Goal: Task Accomplishment & Management: Complete application form

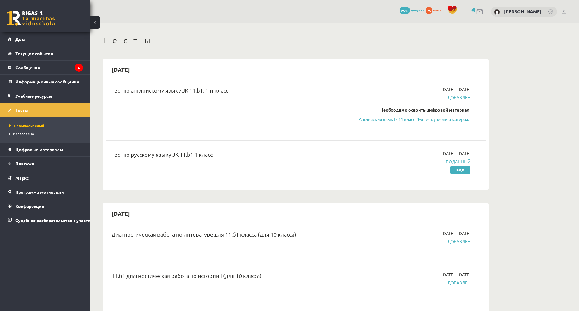
click at [460, 164] on font "Поданный" at bounding box center [458, 161] width 25 height 5
click at [460, 173] on font "Вид" at bounding box center [460, 170] width 8 height 5
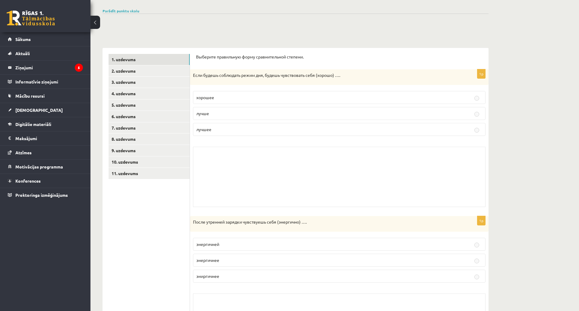
scroll to position [60, 0]
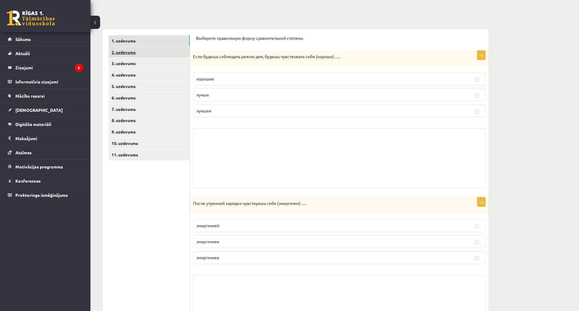
click at [151, 47] on link "2. uzdevums" at bounding box center [149, 52] width 81 height 11
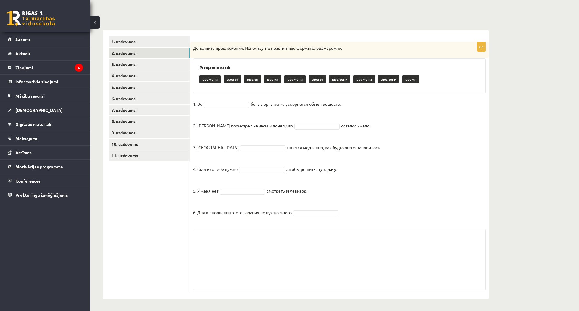
click at [212, 76] on p "времени" at bounding box center [209, 79] width 21 height 8
click at [229, 78] on p "время" at bounding box center [232, 79] width 17 height 8
click at [245, 79] on p "время" at bounding box center [252, 79] width 17 height 8
click at [270, 79] on p "время" at bounding box center [272, 79] width 17 height 8
click at [290, 79] on p "времени" at bounding box center [294, 79] width 21 height 8
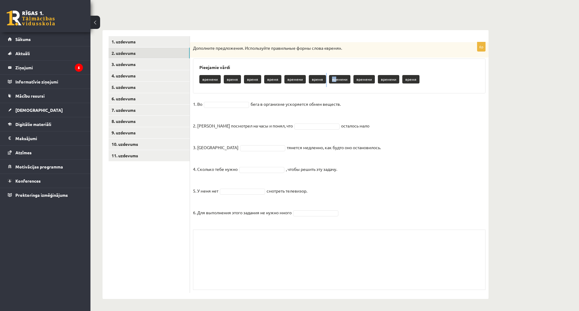
click at [333, 82] on div "времени время время время времени время времени времени времени время" at bounding box center [339, 80] width 280 height 14
click at [333, 82] on p "времени" at bounding box center [339, 79] width 21 height 8
click at [378, 84] on div "времени время время время времени время времени времени времени время" at bounding box center [339, 80] width 280 height 14
click at [432, 96] on div "6p Дополните предложения. Используйте правильные формы слова «время». Pieejamie…" at bounding box center [339, 167] width 299 height 251
click at [210, 75] on p "времени" at bounding box center [209, 79] width 21 height 8
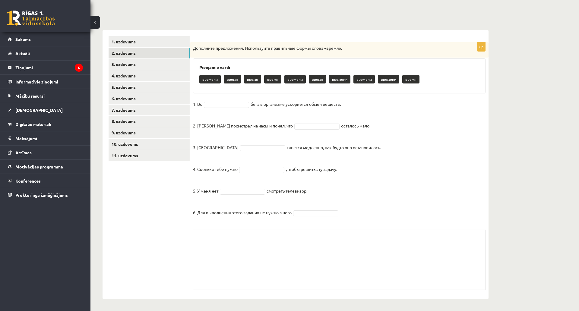
click at [207, 79] on p "времени" at bounding box center [209, 79] width 21 height 8
drag, startPoint x: 217, startPoint y: 80, endPoint x: 225, endPoint y: 102, distance: 23.5
click at [218, 81] on p "времени" at bounding box center [209, 79] width 21 height 8
drag, startPoint x: 224, startPoint y: 109, endPoint x: 231, endPoint y: 107, distance: 7.4
click at [224, 109] on fieldset "1. Во бега в организме ускоряется обмен веществ. 2. [PERSON_NAME] посмотрел на …" at bounding box center [339, 160] width 293 height 121
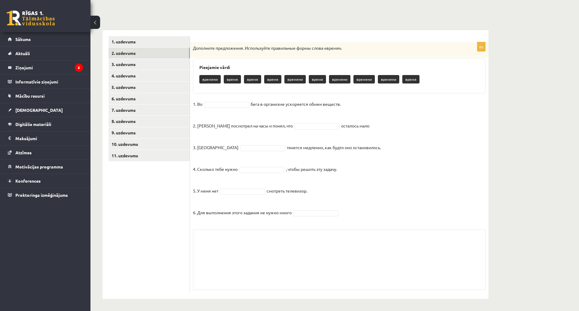
drag, startPoint x: 231, startPoint y: 107, endPoint x: 224, endPoint y: 105, distance: 7.2
click at [231, 107] on fieldset "1. Во бега в организме ускоряется обмен веществ. 2. [PERSON_NAME] посмотрел на …" at bounding box center [339, 160] width 293 height 121
drag, startPoint x: 221, startPoint y: 103, endPoint x: 215, endPoint y: 108, distance: 7.7
drag, startPoint x: 215, startPoint y: 108, endPoint x: 182, endPoint y: 102, distance: 33.7
click at [140, 76] on link "4. uzdevums" at bounding box center [149, 75] width 81 height 11
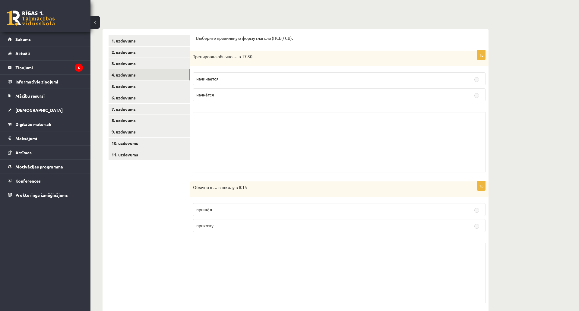
drag, startPoint x: 280, startPoint y: 112, endPoint x: 232, endPoint y: 91, distance: 52.8
click at [278, 111] on div "1p Тренировка обычно … в 17:30. начинается начнётся Skolotāja pielikums" at bounding box center [339, 113] width 299 height 125
drag, startPoint x: 232, startPoint y: 91, endPoint x: 226, endPoint y: 97, distance: 8.7
click at [232, 92] on label "начнётся" at bounding box center [339, 94] width 293 height 13
drag, startPoint x: 226, startPoint y: 97, endPoint x: 219, endPoint y: 144, distance: 47.6
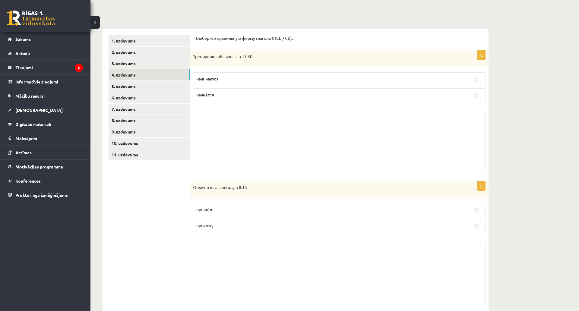
click at [216, 115] on div "1p Тренировка обычно … в 17:30. начинается начнётся Skolotāja pielikums" at bounding box center [339, 113] width 299 height 125
drag, startPoint x: 227, startPoint y: 194, endPoint x: 227, endPoint y: 204, distance: 9.7
drag, startPoint x: 227, startPoint y: 204, endPoint x: 224, endPoint y: 220, distance: 16.3
click at [226, 208] on div "1p Обычно я … в школу в 8:15 пришёл прихожу Skolotāja pielikums" at bounding box center [339, 244] width 299 height 125
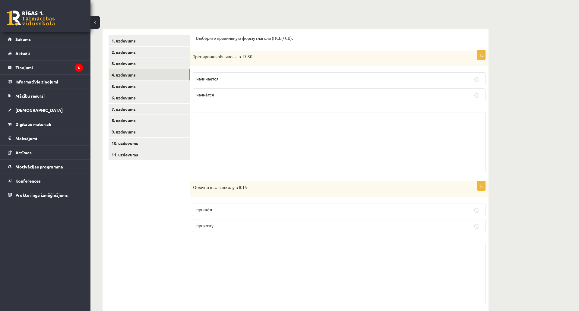
drag, startPoint x: 224, startPoint y: 220, endPoint x: 224, endPoint y: 223, distance: 3.0
click at [224, 223] on fieldset "пришёл прихожу" at bounding box center [339, 217] width 293 height 34
drag, startPoint x: 221, startPoint y: 222, endPoint x: 197, endPoint y: 212, distance: 25.7
click at [209, 227] on label "прихожу" at bounding box center [339, 225] width 293 height 13
click at [206, 193] on div "1p Обычно я … в школу в 8:15 пришёл прихожу Skolotāja pielikums" at bounding box center [339, 244] width 299 height 125
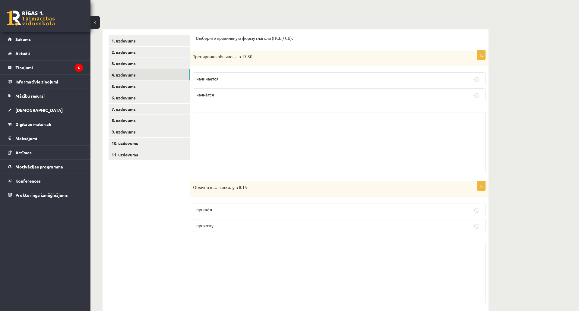
drag, startPoint x: 223, startPoint y: 89, endPoint x: 215, endPoint y: 79, distance: 13.1
click at [222, 87] on fieldset "начинается начнётся" at bounding box center [339, 86] width 293 height 34
drag, startPoint x: 208, startPoint y: 67, endPoint x: 251, endPoint y: 96, distance: 51.9
click at [209, 67] on div "1p Тренировка обычно … в 17:30. начинается начнётся Skolotāja pielikums" at bounding box center [339, 113] width 299 height 125
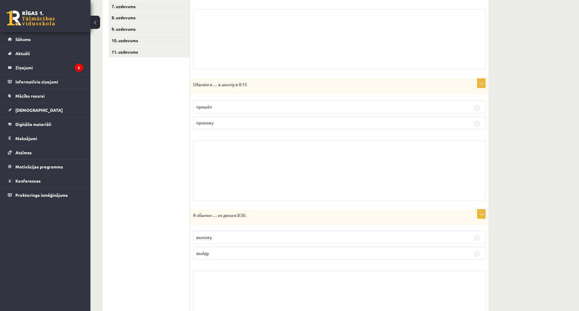
scroll to position [181, 0]
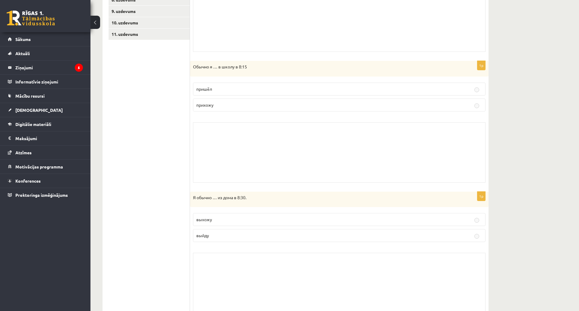
click at [262, 149] on div "Skolotāja pielikums" at bounding box center [339, 152] width 293 height 60
click at [234, 216] on fieldset "выхожу выйду" at bounding box center [339, 227] width 293 height 34
drag, startPoint x: 220, startPoint y: 234, endPoint x: 214, endPoint y: 234, distance: 6.3
click at [216, 235] on fieldset "выхожу выйду" at bounding box center [339, 227] width 293 height 34
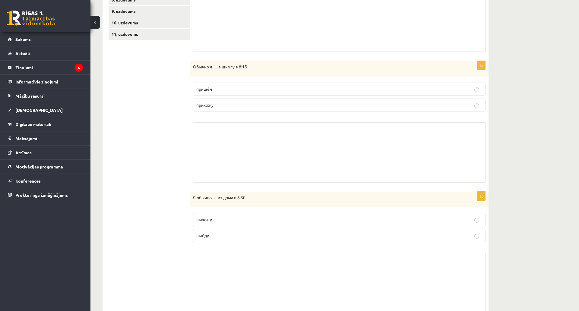
drag, startPoint x: 214, startPoint y: 234, endPoint x: 221, endPoint y: 231, distance: 8.1
click at [215, 235] on p "выйду" at bounding box center [339, 236] width 286 height 6
click at [263, 148] on div "Skolotāja pielikums" at bounding box center [339, 152] width 293 height 60
drag, startPoint x: 259, startPoint y: 75, endPoint x: 240, endPoint y: 59, distance: 24.2
click at [257, 71] on div "1p Обычно я … в школу в 8:15 пришёл прихожу Skolotāja pielikums" at bounding box center [339, 123] width 299 height 125
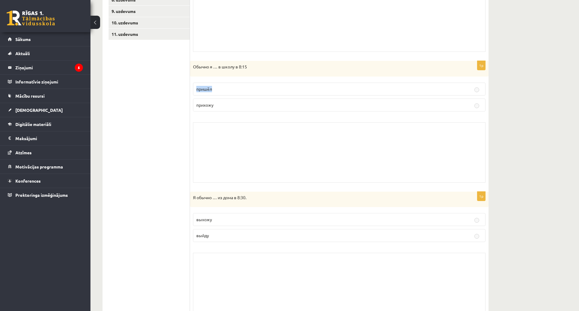
click at [242, 80] on fieldset "пришёл прихожу" at bounding box center [339, 97] width 293 height 34
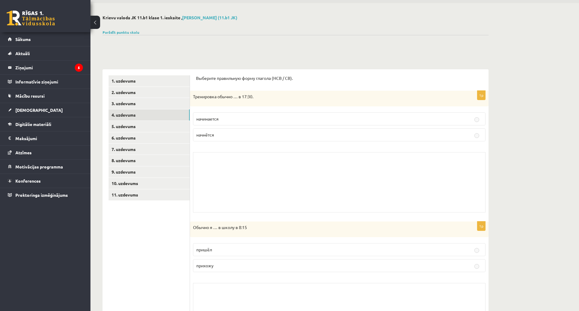
scroll to position [0, 0]
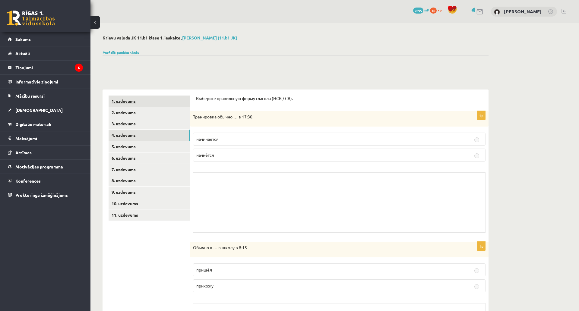
click at [156, 104] on link "1. uzdevums" at bounding box center [149, 101] width 81 height 11
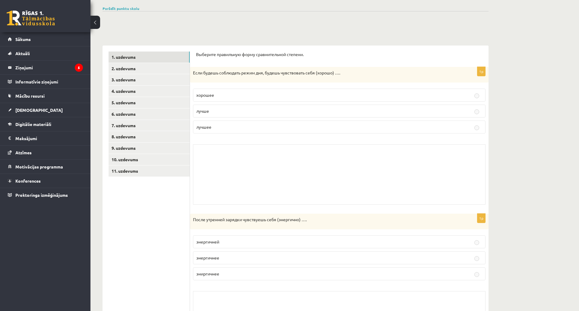
scroll to position [60, 0]
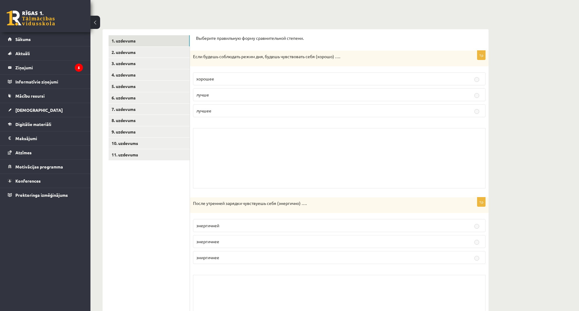
click at [238, 89] on label "лучше" at bounding box center [339, 94] width 293 height 13
click at [319, 79] on p "хорошее" at bounding box center [339, 79] width 286 height 6
click at [131, 54] on link "2. uzdevums" at bounding box center [149, 52] width 81 height 11
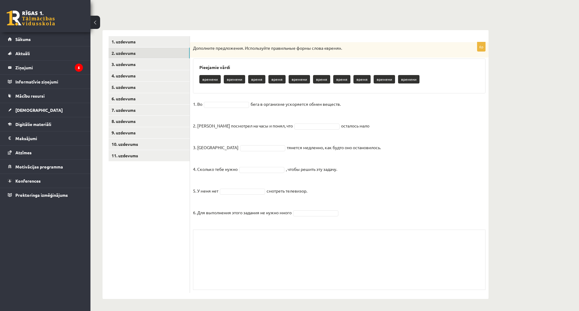
click at [95, 25] on button at bounding box center [96, 22] width 10 height 13
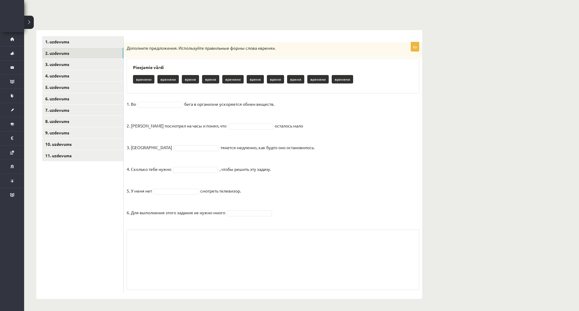
click at [95, 25] on div "**********" at bounding box center [229, 161] width 386 height 275
click at [30, 24] on button at bounding box center [29, 22] width 10 height 13
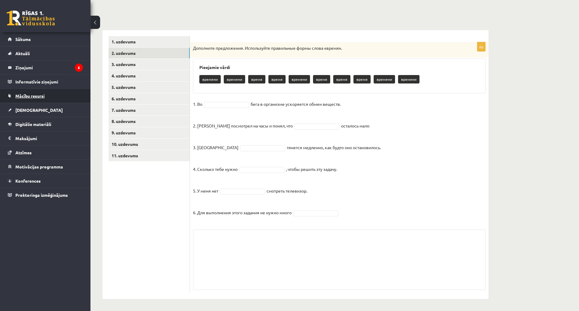
click at [47, 98] on link "Mācību resursi" at bounding box center [45, 96] width 75 height 14
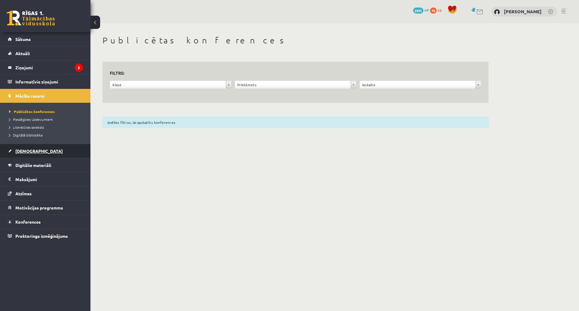
click at [38, 148] on link "[DEMOGRAPHIC_DATA]" at bounding box center [45, 151] width 75 height 14
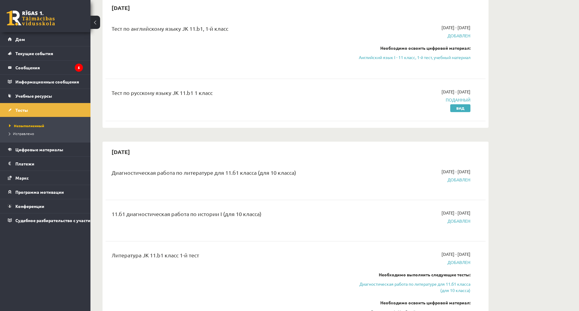
scroll to position [60, 0]
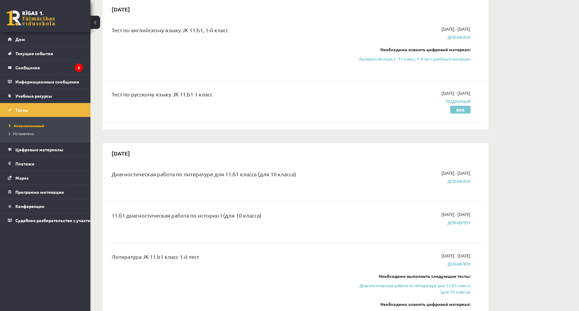
click at [459, 112] on font "Вид" at bounding box center [460, 109] width 8 height 5
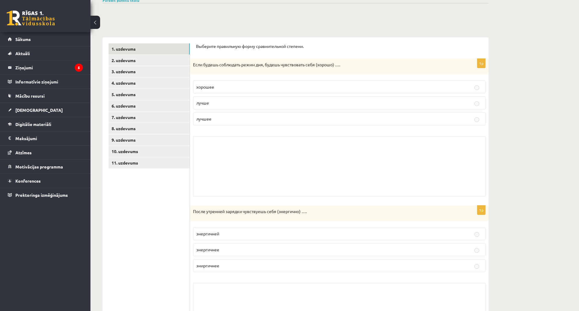
scroll to position [60, 0]
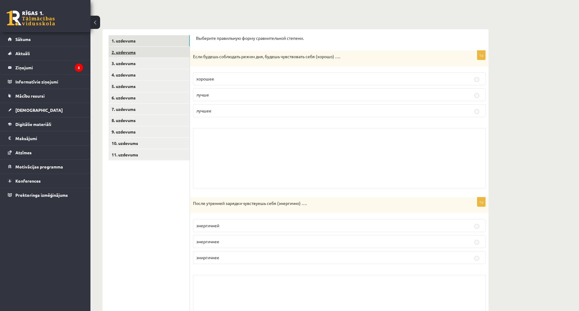
click at [166, 53] on link "2. uzdevums" at bounding box center [149, 52] width 81 height 11
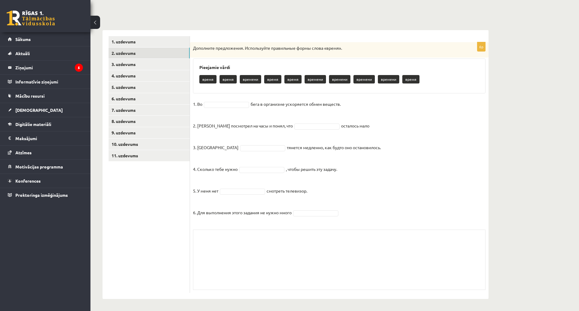
scroll to position [96, 0]
click at [219, 230] on div "Skolotāja pielikums" at bounding box center [339, 260] width 293 height 60
click at [141, 59] on link "3. uzdevums" at bounding box center [149, 64] width 81 height 11
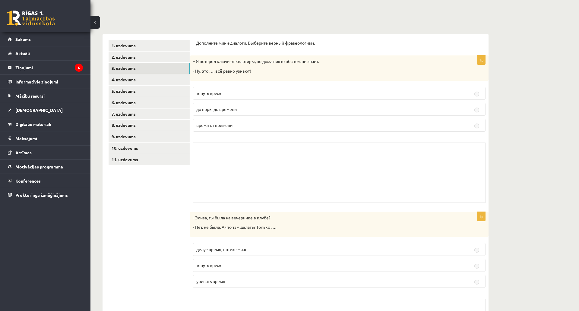
scroll to position [36, 0]
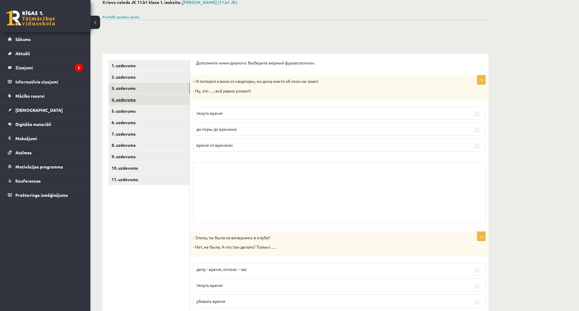
click at [142, 99] on link "4. uzdevums" at bounding box center [149, 99] width 81 height 11
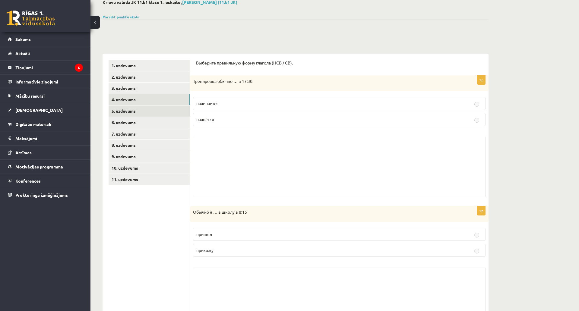
click at [163, 114] on link "5. uzdevums" at bounding box center [149, 111] width 81 height 11
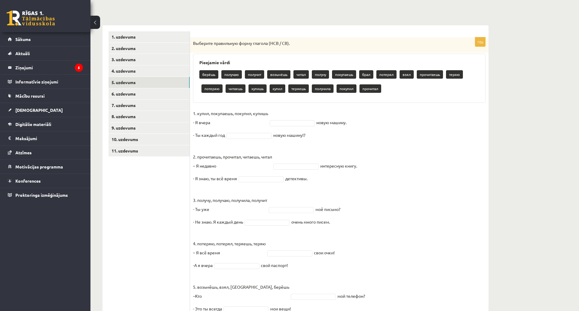
scroll to position [66, 0]
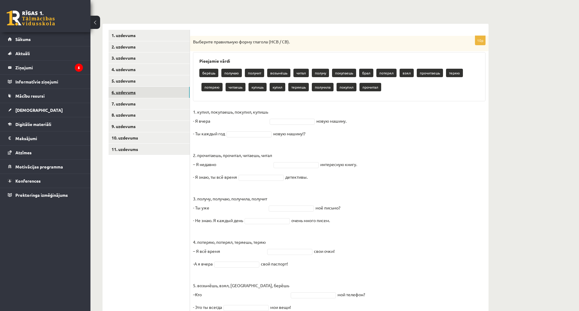
click at [160, 95] on link "6. uzdevums" at bounding box center [149, 92] width 81 height 11
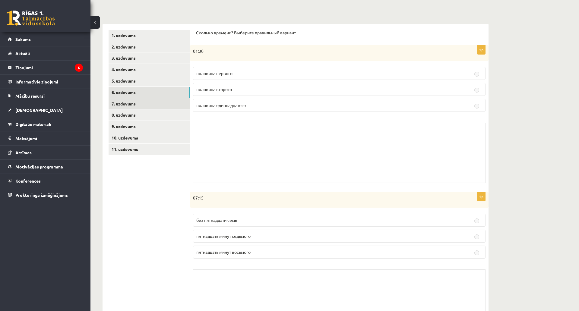
click at [142, 104] on link "7. uzdevums" at bounding box center [149, 103] width 81 height 11
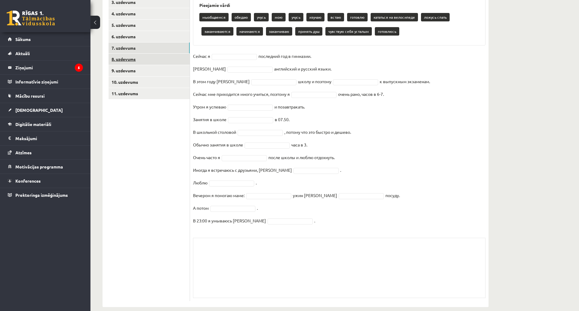
scroll to position [106, 0]
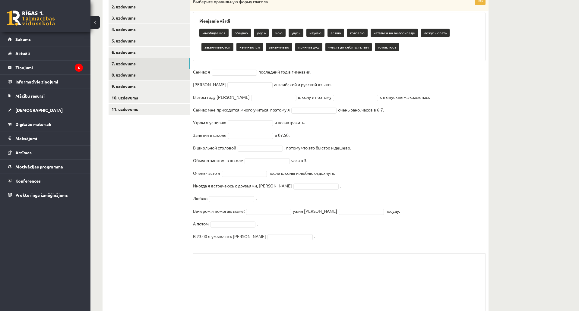
click at [136, 75] on link "8. uzdevums" at bounding box center [149, 74] width 81 height 11
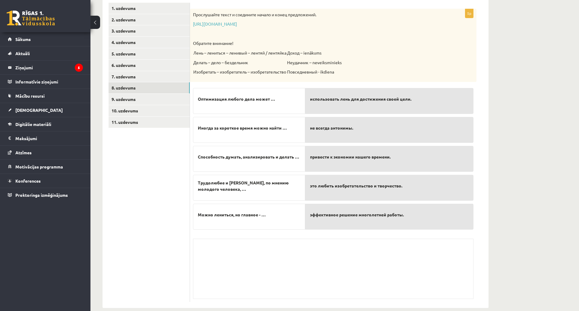
scroll to position [76, 0]
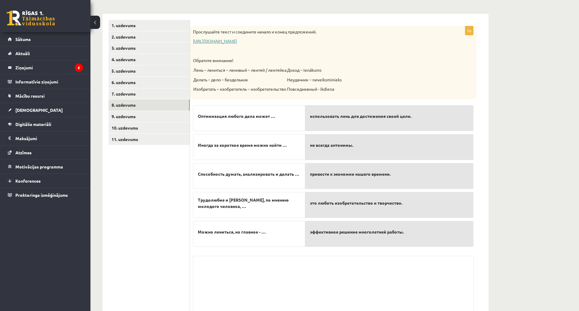
click at [237, 41] on link "https://www.zvaigzne.lv/upload/audio/100Urokov/2/49%202.mp3" at bounding box center [215, 40] width 44 height 5
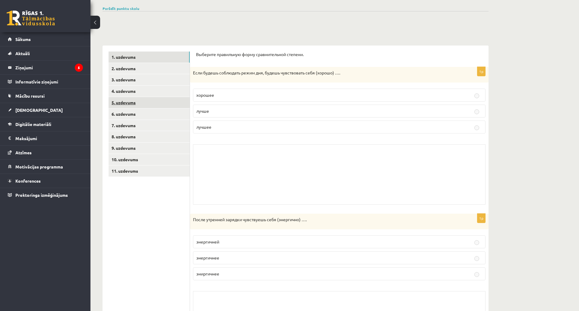
scroll to position [46, 0]
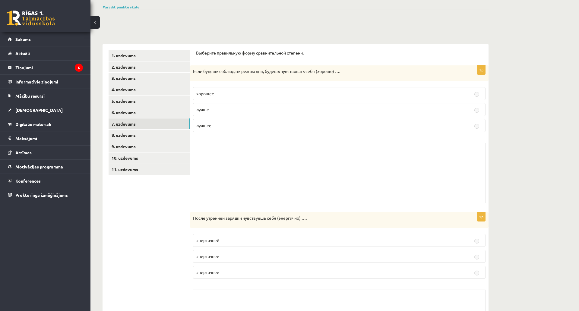
click at [156, 122] on link "7. uzdevums" at bounding box center [149, 124] width 81 height 11
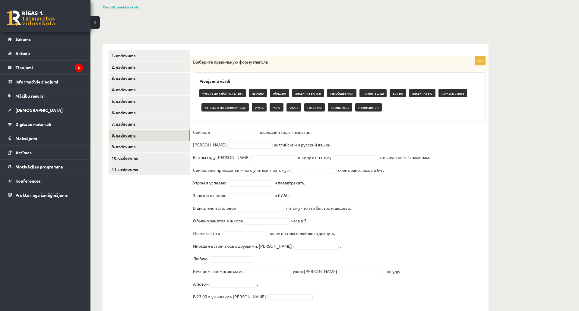
click at [156, 134] on link "8. uzdevums" at bounding box center [149, 135] width 81 height 11
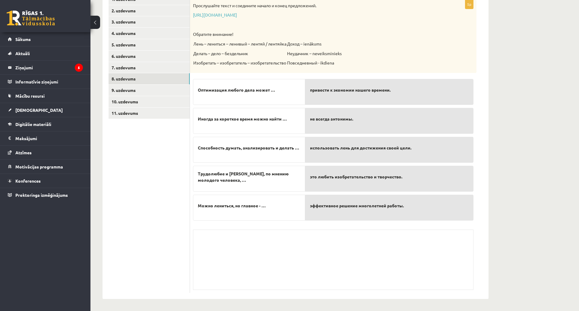
scroll to position [136, 0]
click at [278, 230] on div "Skolotāja pielikums" at bounding box center [333, 260] width 281 height 60
click at [159, 87] on link "9. uzdevums" at bounding box center [149, 90] width 81 height 11
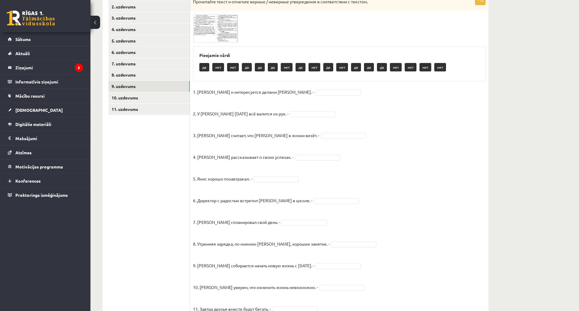
click at [204, 29] on img at bounding box center [215, 28] width 45 height 28
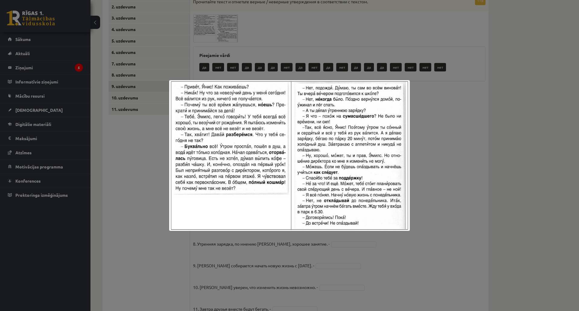
click at [462, 102] on div at bounding box center [289, 155] width 579 height 311
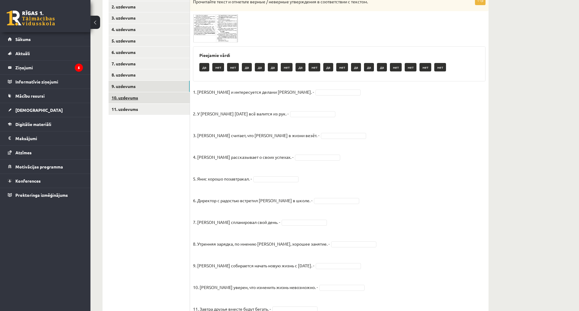
click at [120, 99] on link "10. uzdevums" at bounding box center [149, 97] width 81 height 11
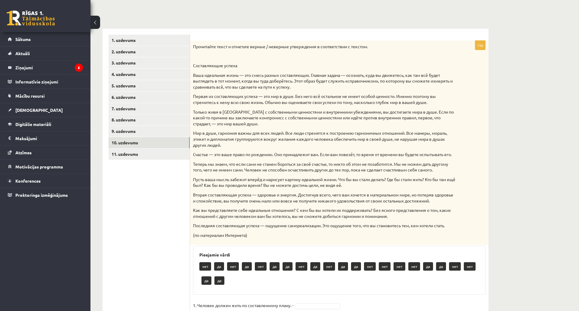
scroll to position [60, 0]
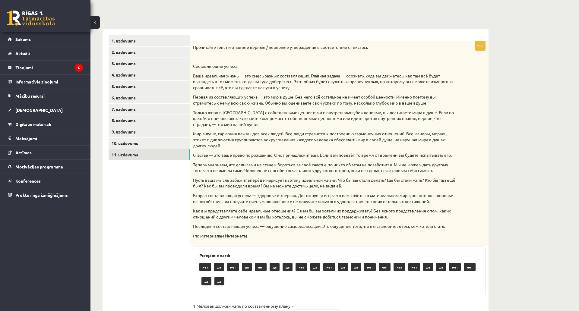
click at [149, 153] on link "11. uzdevums" at bounding box center [149, 154] width 81 height 11
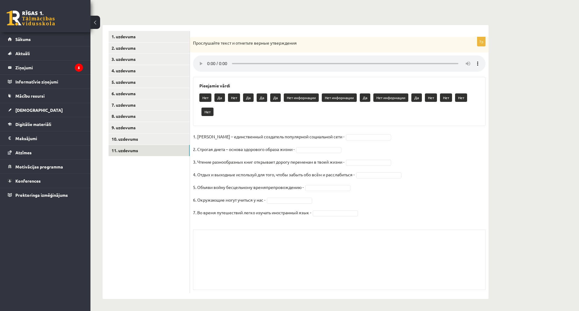
scroll to position [71, 0]
